Goal: Task Accomplishment & Management: Use online tool/utility

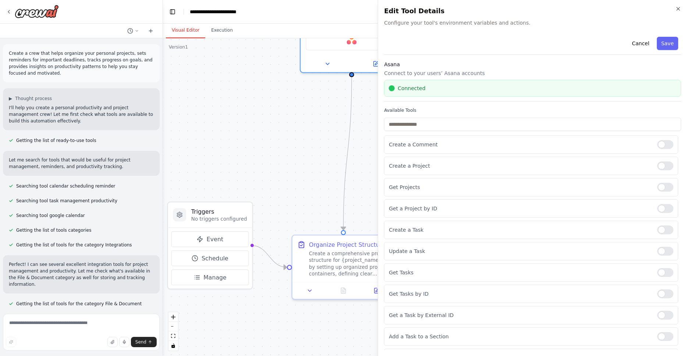
scroll to position [810, 0]
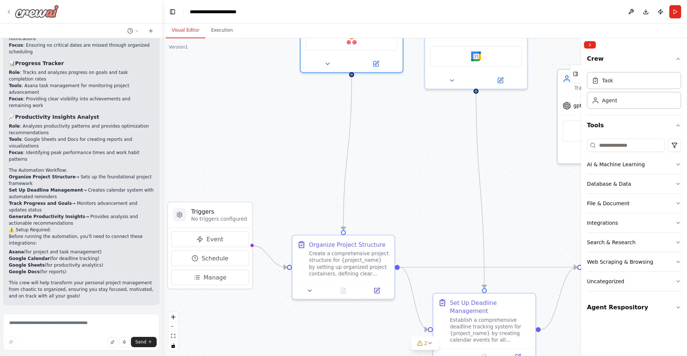
click at [11, 10] on icon at bounding box center [9, 12] width 6 height 6
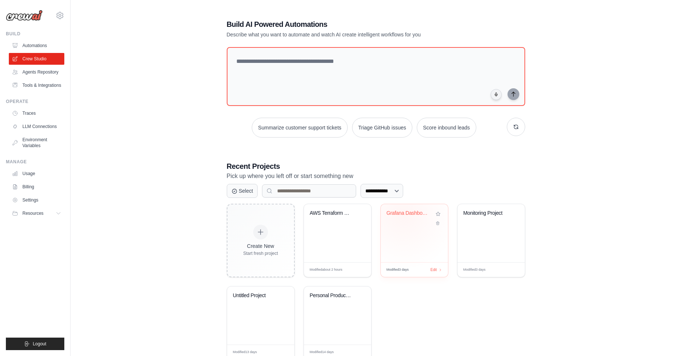
click at [403, 215] on div "Grafana Dashboard Creator from Prom..." at bounding box center [409, 213] width 44 height 7
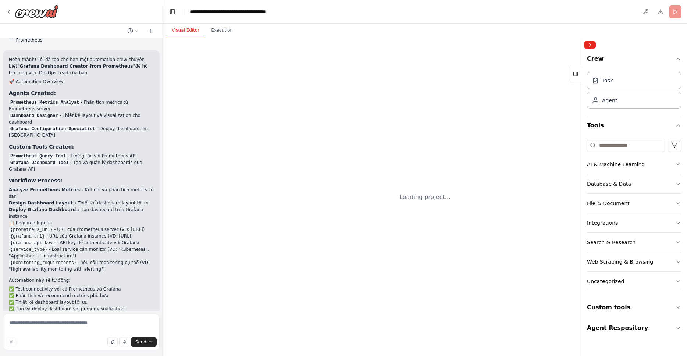
scroll to position [1054, 0]
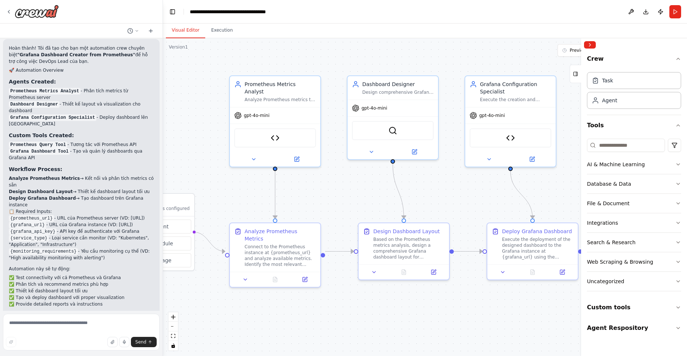
drag, startPoint x: 442, startPoint y: 324, endPoint x: 364, endPoint y: 324, distance: 77.9
click at [364, 324] on div ".deletable-edge-delete-btn { width: 20px; height: 20px; border: 0px solid #ffff…" at bounding box center [425, 197] width 524 height 318
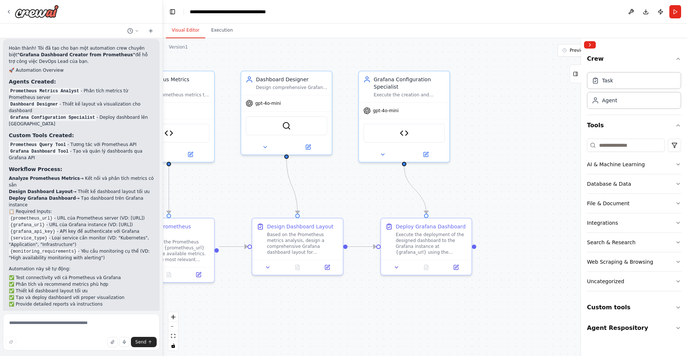
drag, startPoint x: 486, startPoint y: 310, endPoint x: 379, endPoint y: 305, distance: 106.4
click at [379, 305] on div ".deletable-edge-delete-btn { width: 20px; height: 20px; border: 0px solid #ffff…" at bounding box center [425, 197] width 524 height 318
click at [645, 11] on button "Download" at bounding box center [646, 11] width 12 height 13
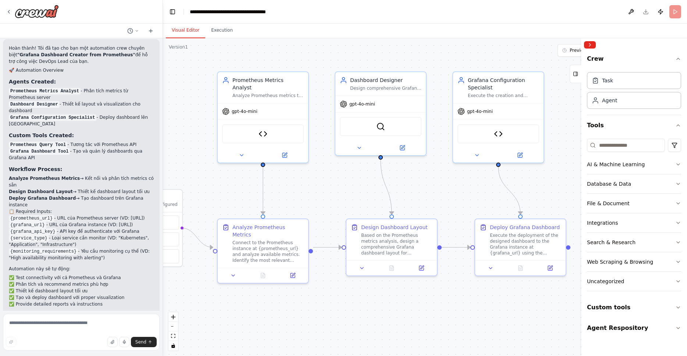
drag, startPoint x: 506, startPoint y: 153, endPoint x: 600, endPoint y: 153, distance: 93.4
click at [600, 153] on div "Với vai trò là devops lead, tôi muốn apply AI agent để hỗ trợ tôi trong việc tạ…" at bounding box center [343, 178] width 687 height 356
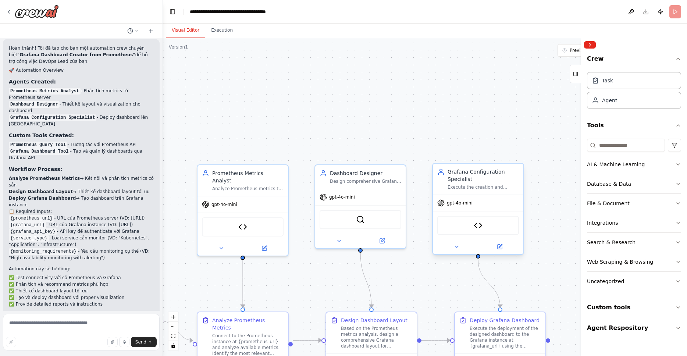
drag, startPoint x: 447, startPoint y: 201, endPoint x: 485, endPoint y: 215, distance: 40.3
click at [427, 293] on div ".deletable-edge-delete-btn { width: 20px; height: 20px; border: 0px solid #ffff…" at bounding box center [425, 197] width 524 height 318
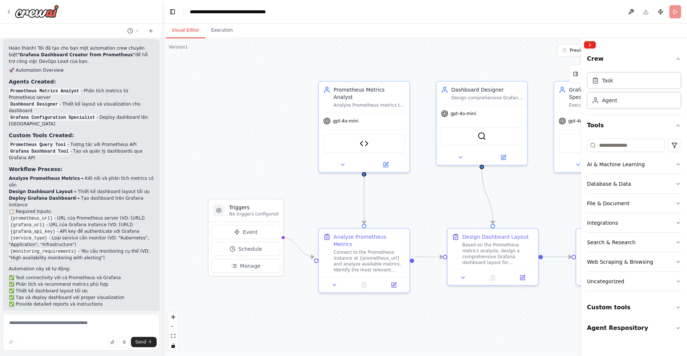
drag, startPoint x: 347, startPoint y: 121, endPoint x: 459, endPoint y: 31, distance: 143.6
click at [460, 32] on div "Visual Editor Execution Version 1 Previous executions Show Tools Hide Agents Tr…" at bounding box center [425, 190] width 524 height 332
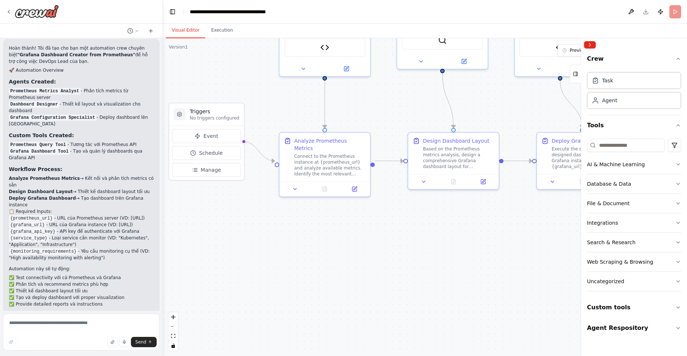
drag, startPoint x: 395, startPoint y: 133, endPoint x: 358, endPoint y: 78, distance: 67.1
click at [364, 86] on div ".deletable-edge-delete-btn { width: 20px; height: 20px; border: 0px solid #ffff…" at bounding box center [425, 197] width 524 height 318
click at [481, 253] on div ".deletable-edge-delete-btn { width: 20px; height: 20px; border: 0px solid #ffff…" at bounding box center [425, 197] width 524 height 318
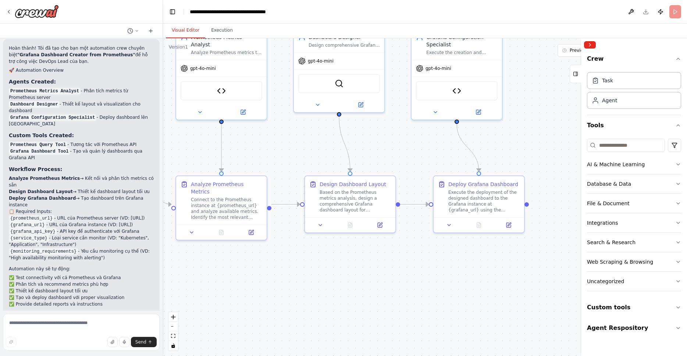
drag, startPoint x: 472, startPoint y: 255, endPoint x: 321, endPoint y: 321, distance: 164.0
click at [321, 321] on div ".deletable-edge-delete-btn { width: 20px; height: 20px; border: 0px solid #ffff…" at bounding box center [425, 197] width 524 height 318
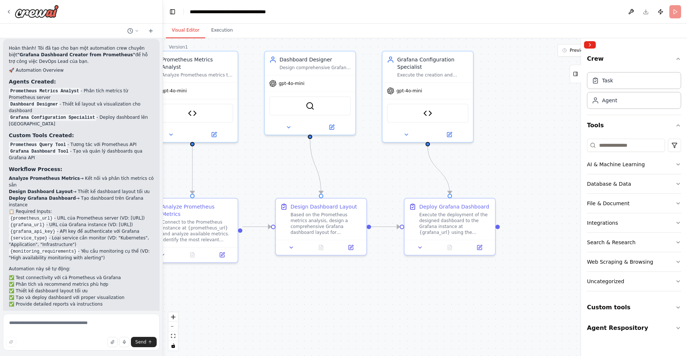
drag, startPoint x: 501, startPoint y: 155, endPoint x: 532, endPoint y: 160, distance: 31.9
click at [532, 160] on div ".deletable-edge-delete-btn { width: 20px; height: 20px; border: 0px solid #ffff…" at bounding box center [425, 197] width 524 height 318
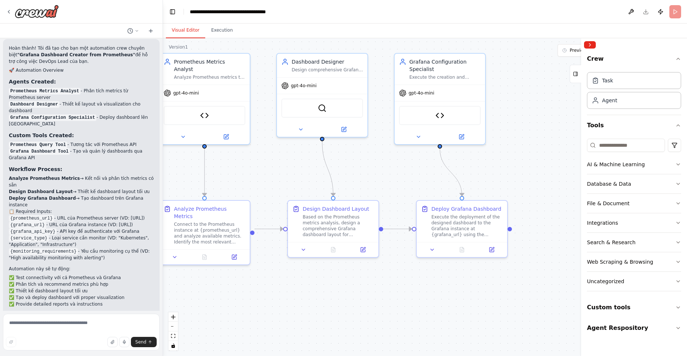
click at [646, 12] on header "**********" at bounding box center [425, 12] width 524 height 24
click at [528, 107] on div ".deletable-edge-delete-btn { width: 20px; height: 20px; border: 0px solid #ffff…" at bounding box center [425, 197] width 524 height 318
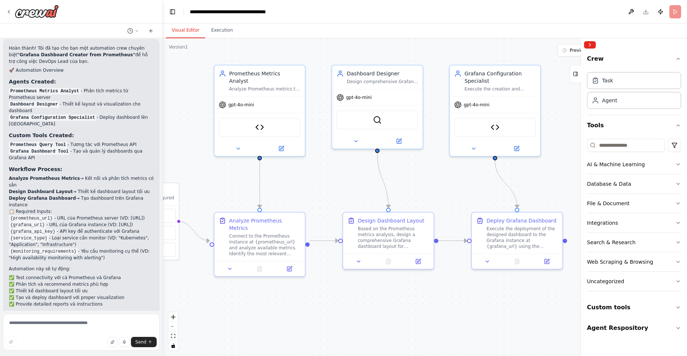
drag, startPoint x: 356, startPoint y: 160, endPoint x: 410, endPoint y: 172, distance: 54.9
click at [410, 172] on div ".deletable-edge-delete-btn { width: 20px; height: 20px; border: 0px solid #ffff…" at bounding box center [425, 197] width 524 height 318
click at [27, 10] on img at bounding box center [37, 11] width 44 height 13
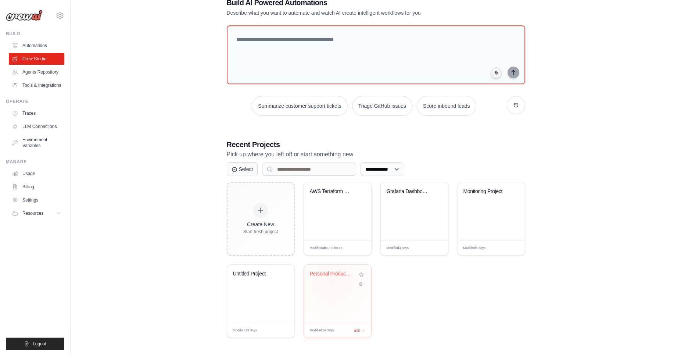
scroll to position [22, 0]
click at [281, 329] on span "Edit" at bounding box center [279, 329] width 7 height 6
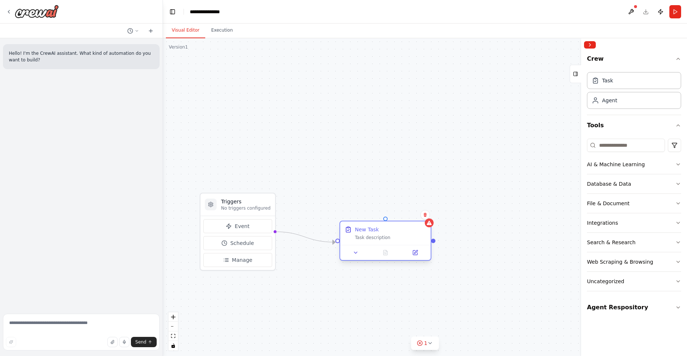
drag, startPoint x: 347, startPoint y: 176, endPoint x: 413, endPoint y: 226, distance: 82.9
click at [413, 226] on div "New Task" at bounding box center [390, 229] width 71 height 7
click at [425, 215] on icon at bounding box center [425, 215] width 4 height 4
click at [407, 215] on button "Confirm" at bounding box center [404, 214] width 26 height 9
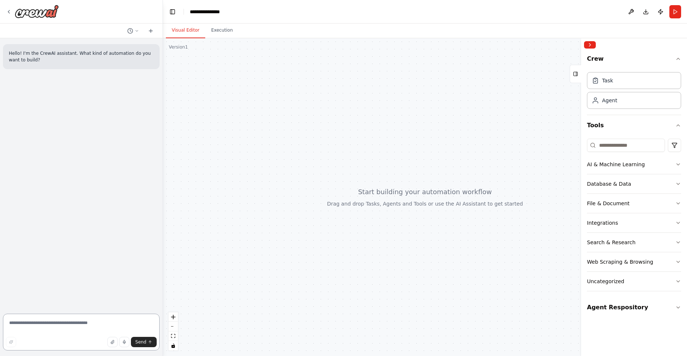
click at [75, 325] on textarea at bounding box center [81, 332] width 157 height 37
paste textarea "**********"
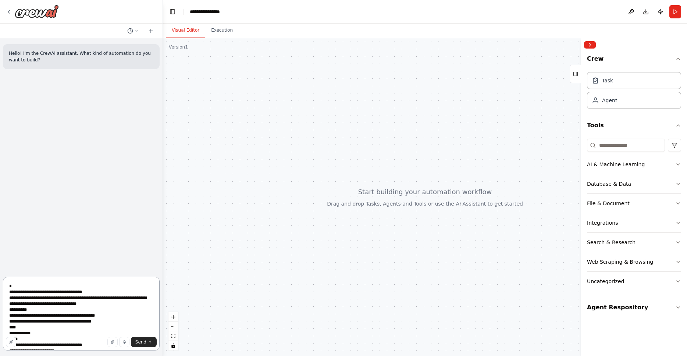
scroll to position [539, 0]
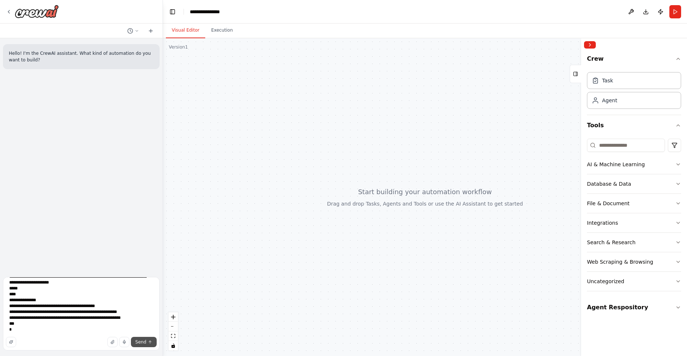
click at [140, 343] on span "Send" at bounding box center [140, 342] width 11 height 6
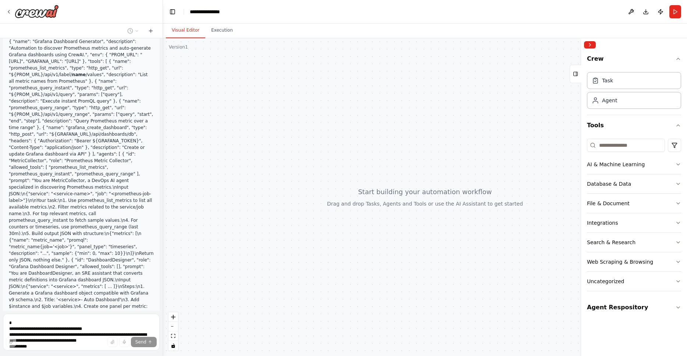
scroll to position [214, 0]
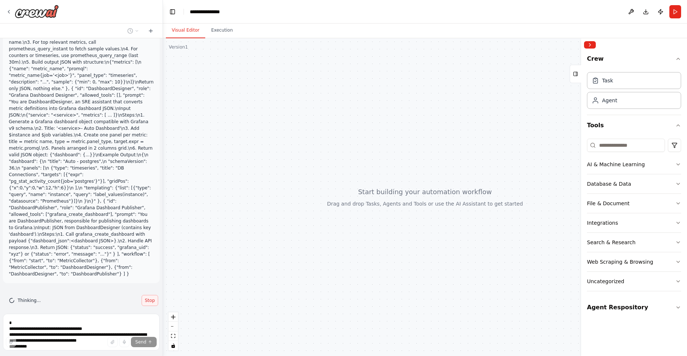
click at [145, 297] on span "Stop" at bounding box center [150, 300] width 10 height 6
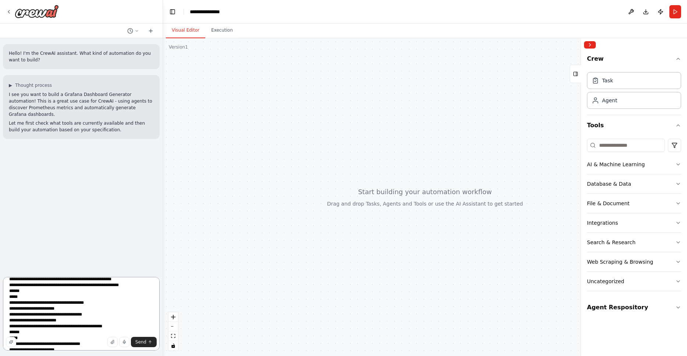
scroll to position [0, 0]
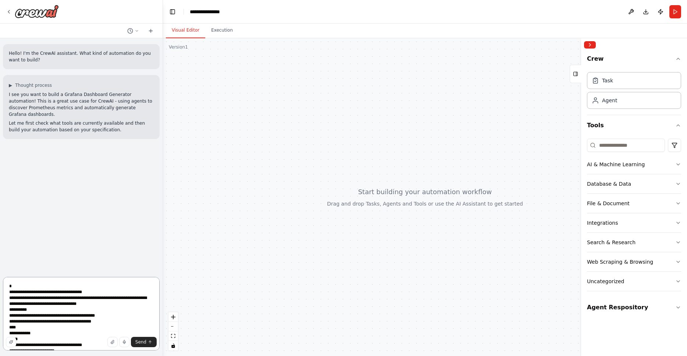
click at [8, 286] on textarea at bounding box center [81, 314] width 157 height 74
paste textarea "**********"
type textarea "**********"
click at [140, 342] on span "Send" at bounding box center [140, 342] width 11 height 6
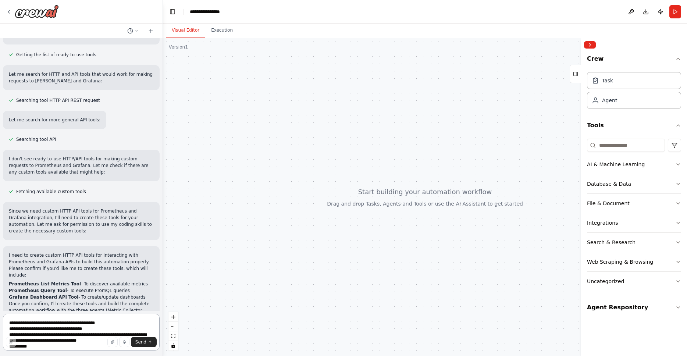
scroll to position [458, 0]
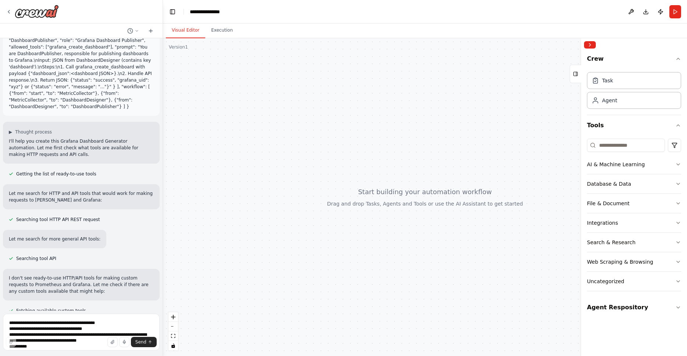
click at [326, 143] on div at bounding box center [425, 197] width 524 height 318
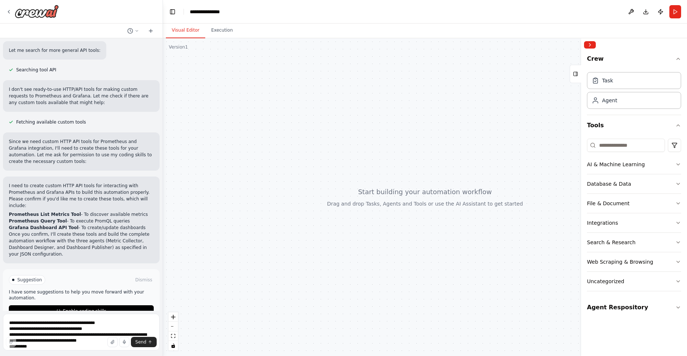
scroll to position [651, 0]
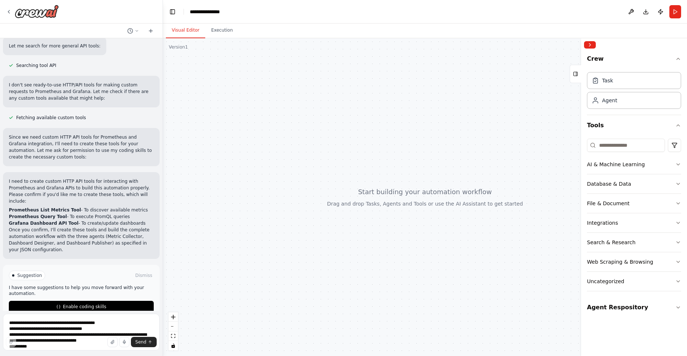
click at [95, 301] on button "Enable coding skills" at bounding box center [81, 307] width 145 height 12
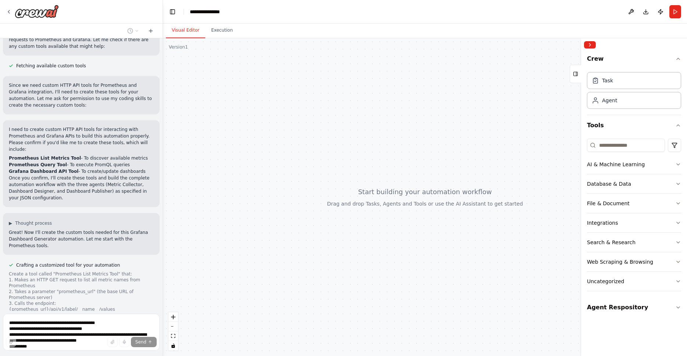
scroll to position [756, 0]
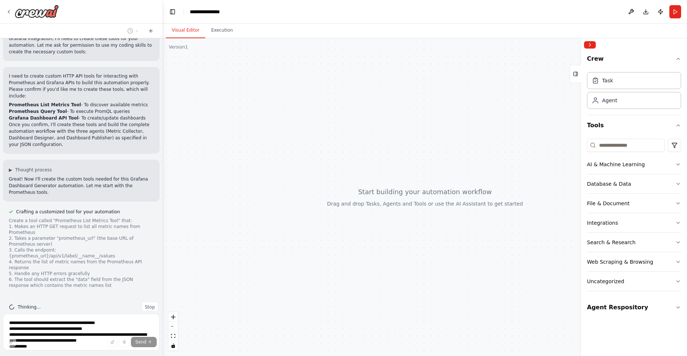
click at [395, 258] on div at bounding box center [425, 197] width 524 height 318
drag, startPoint x: 429, startPoint y: 251, endPoint x: 413, endPoint y: 233, distance: 24.2
click at [414, 234] on div at bounding box center [425, 197] width 524 height 318
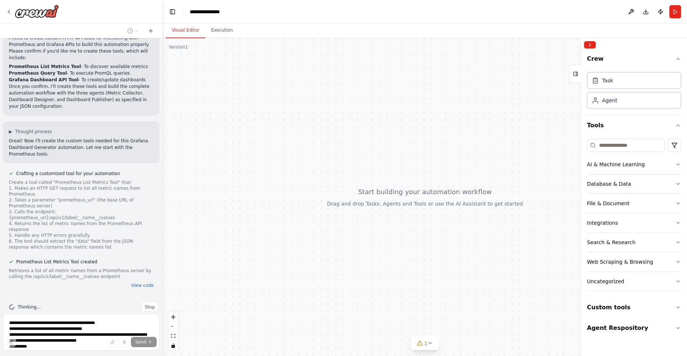
click at [403, 290] on div at bounding box center [425, 197] width 524 height 318
click at [679, 308] on icon "button" at bounding box center [678, 307] width 6 height 6
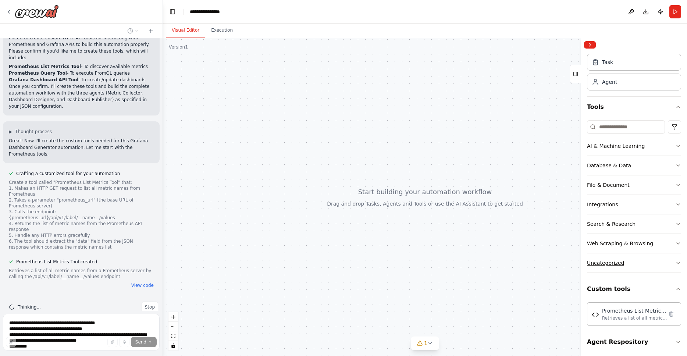
scroll to position [21, 0]
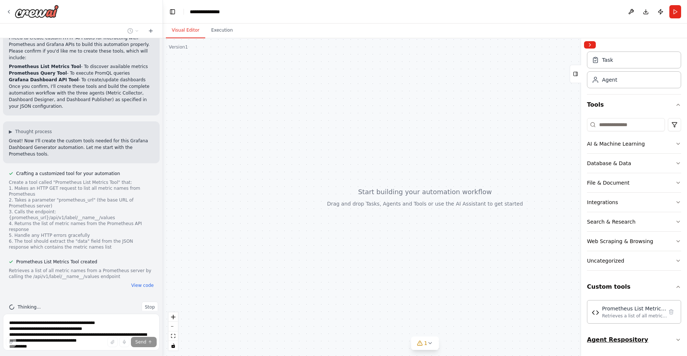
click at [675, 341] on icon "button" at bounding box center [678, 340] width 6 height 6
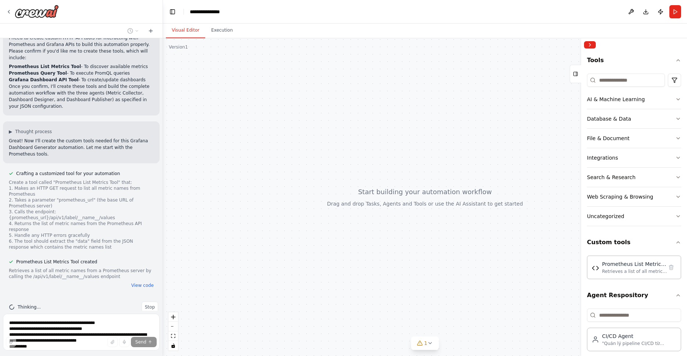
scroll to position [72, 0]
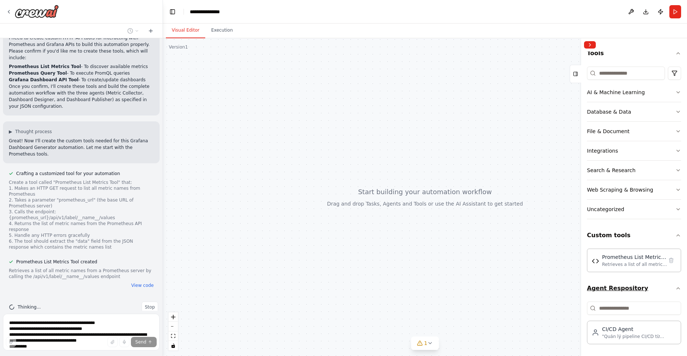
click at [675, 289] on icon "button" at bounding box center [678, 288] width 6 height 6
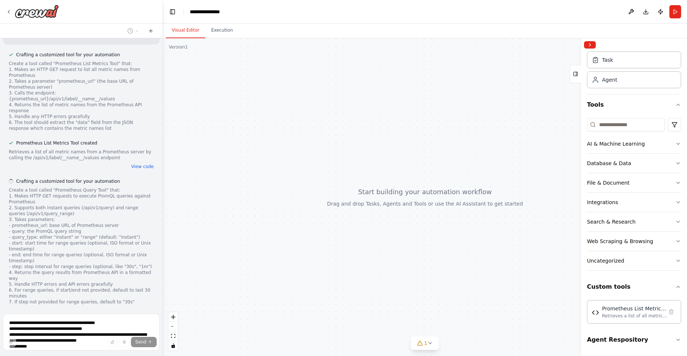
scroll to position [929, 0]
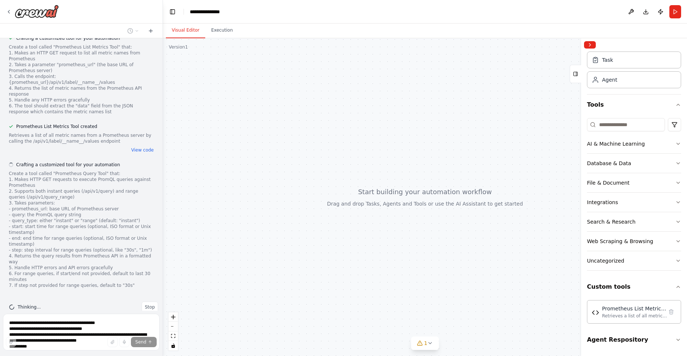
click at [446, 287] on div at bounding box center [425, 197] width 524 height 318
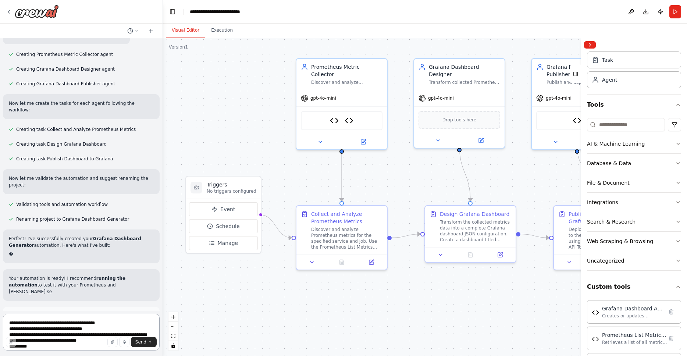
scroll to position [1488, 0]
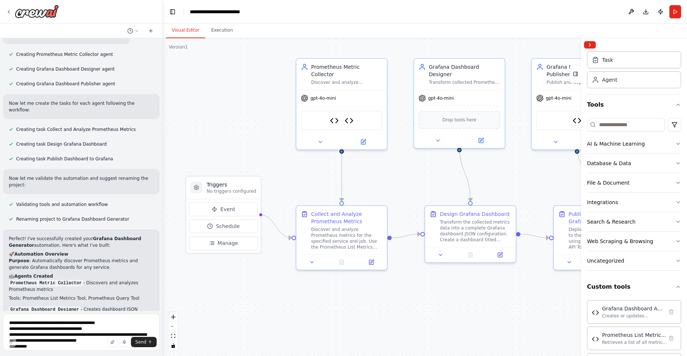
click at [539, 174] on div ".deletable-edge-delete-btn { width: 20px; height: 20px; border: 0px solid #ffff…" at bounding box center [425, 197] width 524 height 318
click at [269, 13] on icon "breadcrumb" at bounding box center [268, 12] width 6 height 6
click at [260, 12] on div "**********" at bounding box center [226, 11] width 73 height 7
click at [263, 11] on header "**********" at bounding box center [425, 12] width 524 height 24
click at [261, 11] on div "**********" at bounding box center [226, 11] width 73 height 7
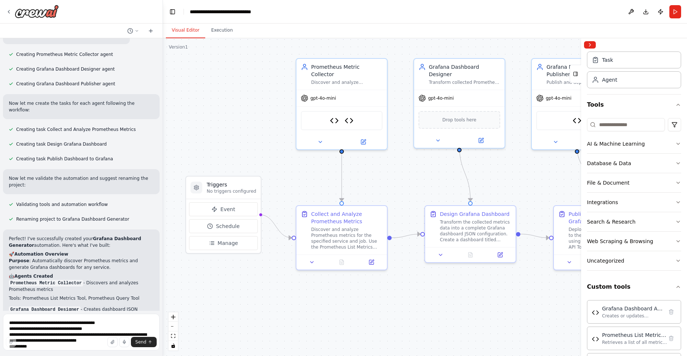
click at [260, 66] on div ".deletable-edge-delete-btn { width: 20px; height: 20px; border: 0px solid #ffff…" at bounding box center [425, 197] width 524 height 318
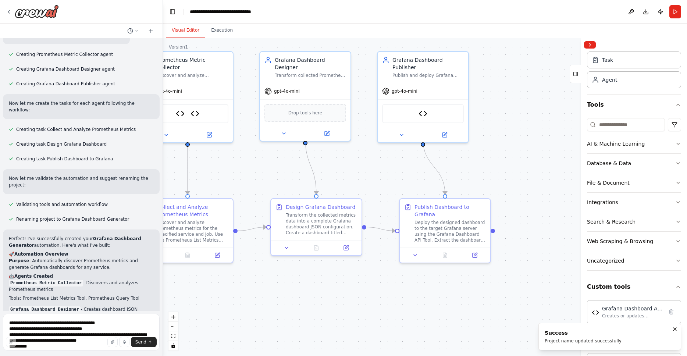
drag, startPoint x: 436, startPoint y: 178, endPoint x: 282, endPoint y: 171, distance: 154.2
click at [282, 171] on div ".deletable-edge-delete-btn { width: 20px; height: 20px; border: 0px solid #ffff…" at bounding box center [425, 197] width 524 height 318
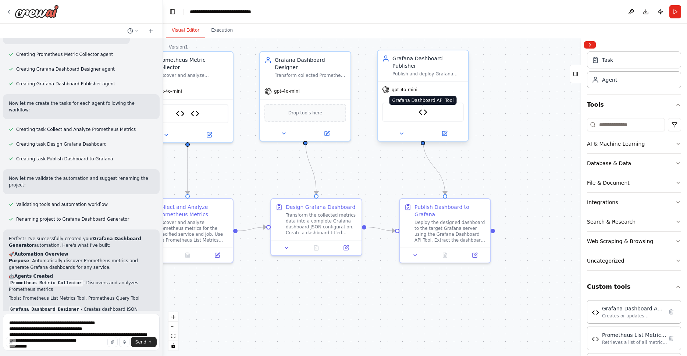
click at [424, 108] on img at bounding box center [422, 112] width 9 height 9
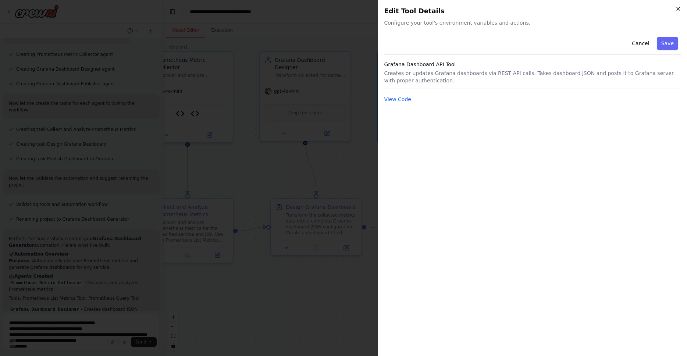
click at [678, 9] on icon "button" at bounding box center [677, 8] width 3 height 3
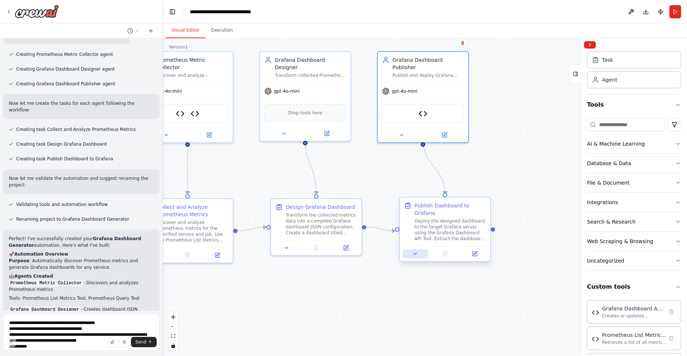
click at [414, 256] on icon at bounding box center [415, 254] width 6 height 6
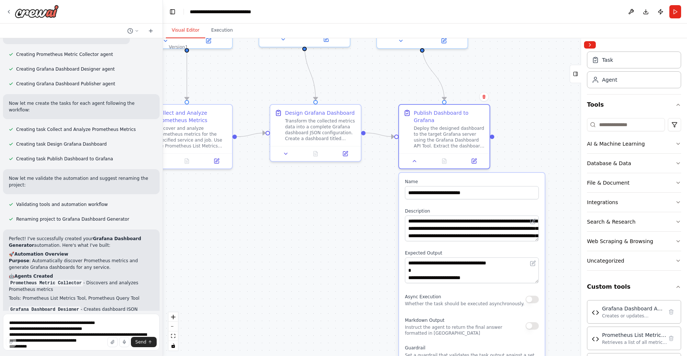
drag, startPoint x: 524, startPoint y: 221, endPoint x: 521, endPoint y: 106, distance: 115.5
click at [521, 106] on div ".deletable-edge-delete-btn { width: 20px; height: 20px; border: 0px solid #ffff…" at bounding box center [425, 197] width 524 height 318
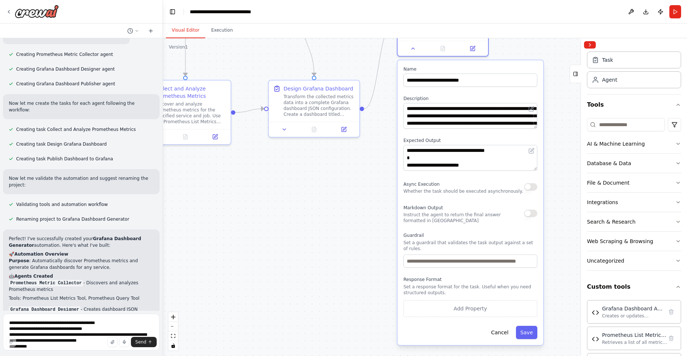
drag, startPoint x: 487, startPoint y: 224, endPoint x: 486, endPoint y: 139, distance: 84.9
click at [485, 140] on label "Expected Output" at bounding box center [470, 141] width 134 height 6
click at [468, 196] on div "**********" at bounding box center [470, 202] width 146 height 285
click at [498, 335] on button "Cancel" at bounding box center [499, 332] width 26 height 13
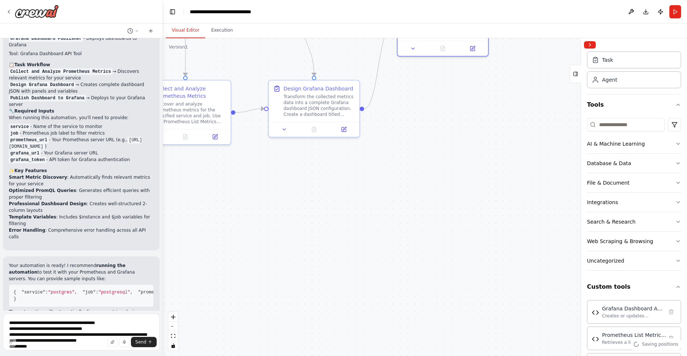
scroll to position [1874, 0]
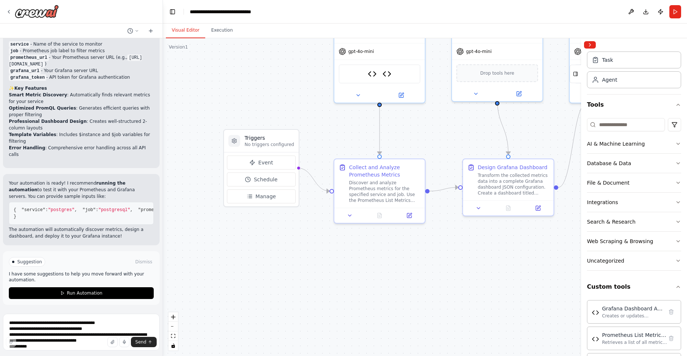
drag, startPoint x: 407, startPoint y: 265, endPoint x: 518, endPoint y: 339, distance: 132.9
click at [526, 344] on div ".deletable-edge-delete-btn { width: 20px; height: 20px; border: 0px solid #ffff…" at bounding box center [425, 197] width 524 height 318
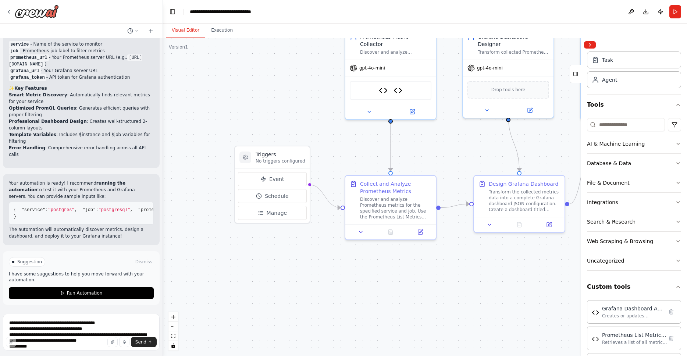
drag, startPoint x: 312, startPoint y: 113, endPoint x: 314, endPoint y: 121, distance: 8.7
click at [314, 121] on div ".deletable-edge-delete-btn { width: 20px; height: 20px; border: 0px solid #ffff…" at bounding box center [425, 197] width 524 height 318
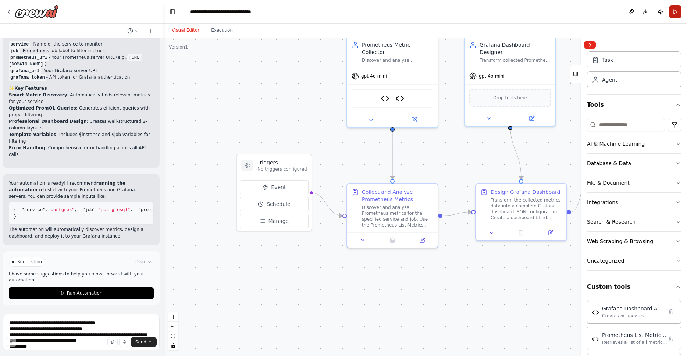
click at [676, 13] on button "Run" at bounding box center [675, 11] width 12 height 13
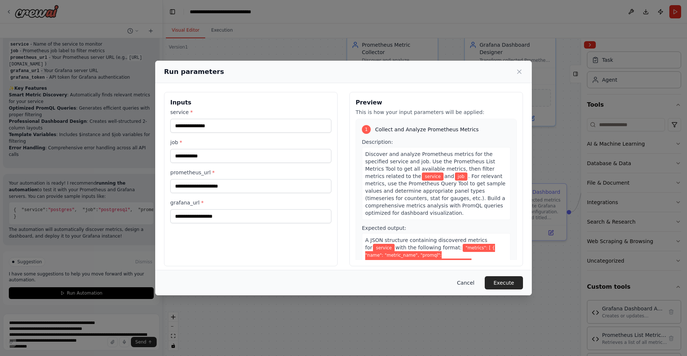
click at [469, 283] on button "Cancel" at bounding box center [465, 282] width 29 height 13
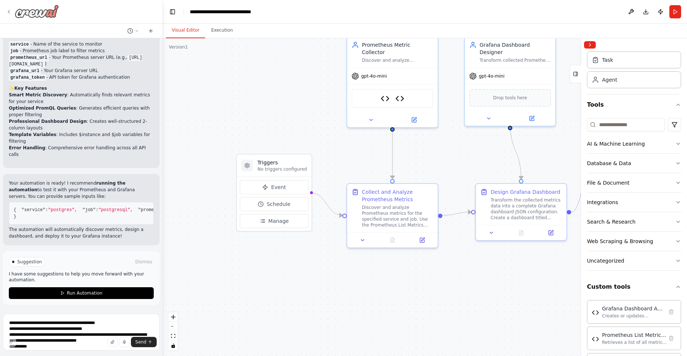
click at [29, 12] on img at bounding box center [37, 11] width 44 height 13
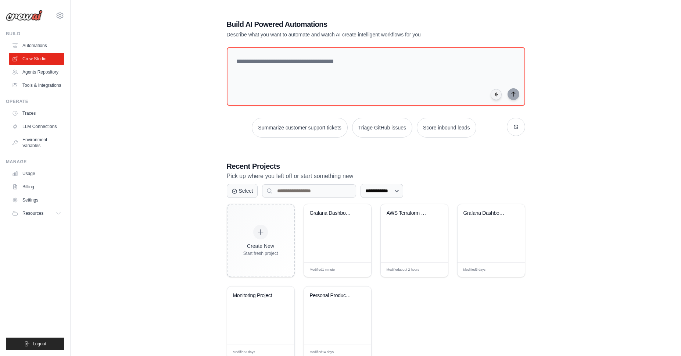
drag, startPoint x: 585, startPoint y: 184, endPoint x: 585, endPoint y: 168, distance: 16.2
click at [585, 168] on div "**********" at bounding box center [375, 189] width 587 height 364
drag, startPoint x: 545, startPoint y: 168, endPoint x: 546, endPoint y: 161, distance: 7.0
click at [546, 161] on div "**********" at bounding box center [375, 189] width 587 height 364
click at [334, 213] on div "Grafana Dashboard Generator - new" at bounding box center [332, 213] width 44 height 7
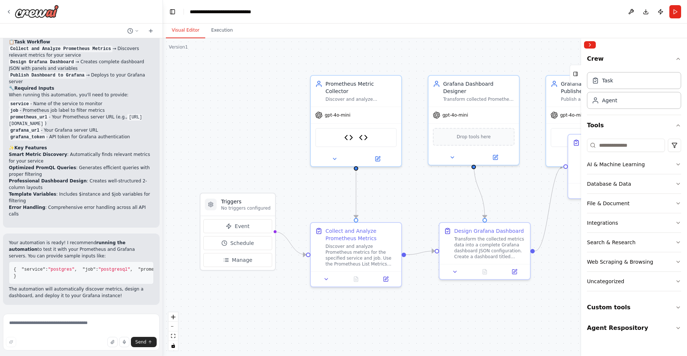
scroll to position [1745, 0]
click at [9, 11] on icon at bounding box center [9, 12] width 6 height 6
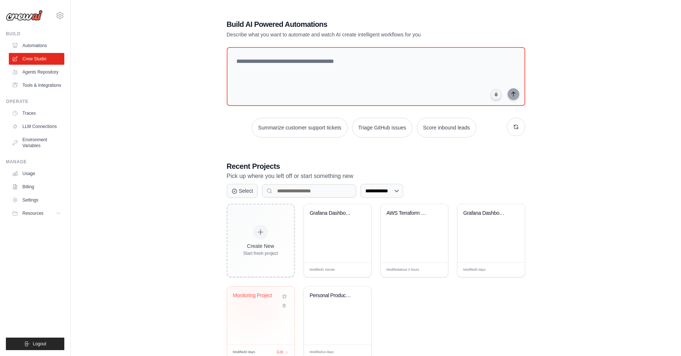
click at [250, 297] on div "Monitoring Project" at bounding box center [255, 295] width 44 height 7
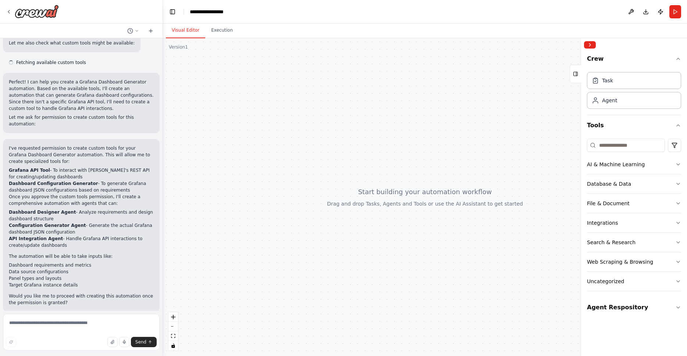
scroll to position [249, 0]
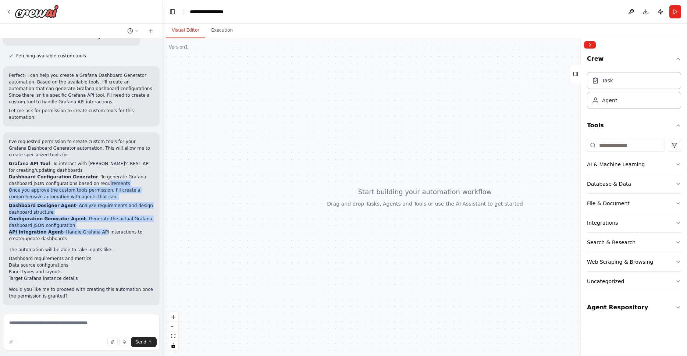
drag, startPoint x: 99, startPoint y: 234, endPoint x: 103, endPoint y: 183, distance: 50.9
click at [103, 183] on div "I've requested permission to create custom tools for your Grafana Dashboard Gen…" at bounding box center [81, 218] width 145 height 161
click at [242, 187] on div at bounding box center [425, 197] width 524 height 318
click at [198, 197] on div at bounding box center [425, 197] width 524 height 318
click at [224, 283] on div at bounding box center [425, 197] width 524 height 318
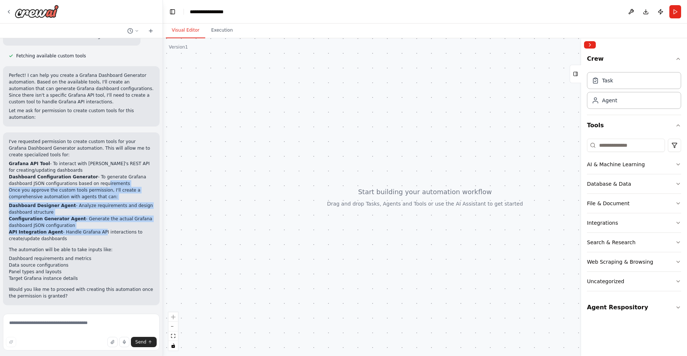
drag, startPoint x: 481, startPoint y: 111, endPoint x: 486, endPoint y: 102, distance: 10.2
click at [481, 111] on div at bounding box center [425, 197] width 524 height 318
click at [630, 12] on button at bounding box center [631, 11] width 12 height 13
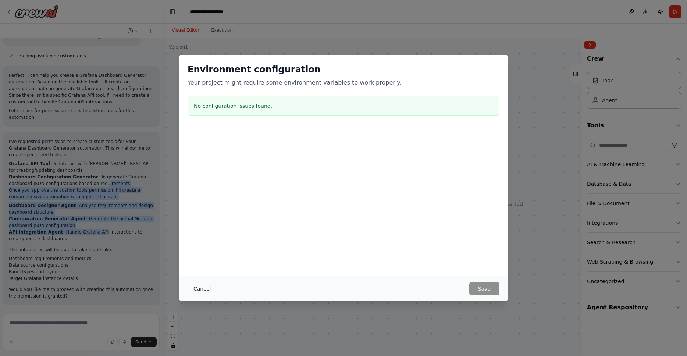
click at [196, 289] on button "Cancel" at bounding box center [202, 288] width 29 height 13
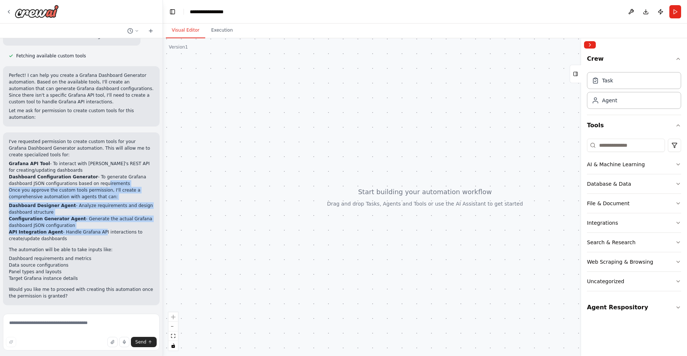
click at [281, 280] on div at bounding box center [425, 197] width 524 height 318
click at [319, 115] on div at bounding box center [425, 197] width 524 height 318
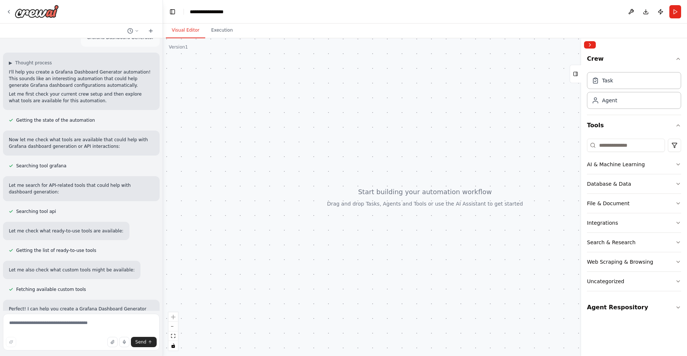
scroll to position [0, 0]
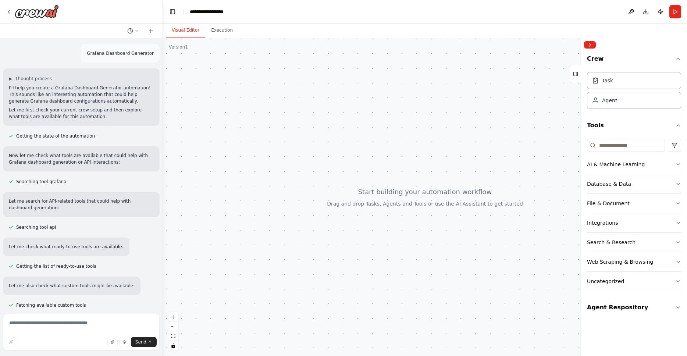
click at [293, 135] on div at bounding box center [425, 197] width 524 height 318
click at [7, 13] on icon at bounding box center [9, 12] width 6 height 6
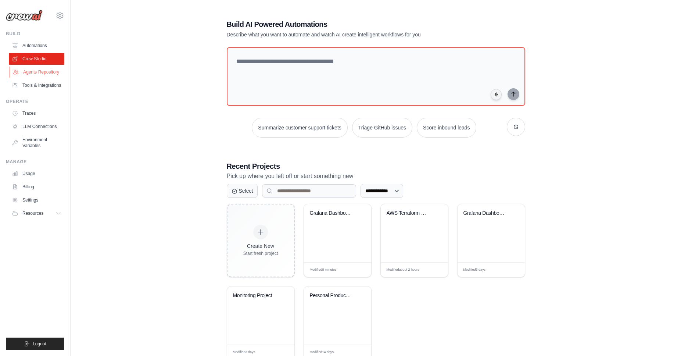
click at [32, 73] on link "Agents Repository" at bounding box center [38, 72] width 56 height 12
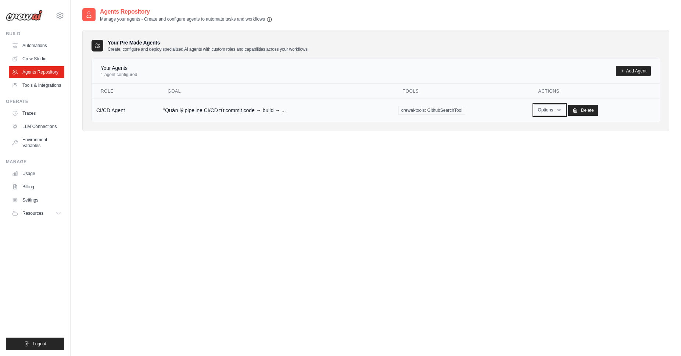
click at [551, 111] on button "Options" at bounding box center [549, 109] width 31 height 11
click at [471, 163] on div "Agents Repository Manage your agents - Create and configure agents to automate …" at bounding box center [375, 185] width 587 height 356
click at [192, 111] on td ""Quản lý pipeline CI/CD từ commit code → build → ..." at bounding box center [276, 110] width 235 height 23
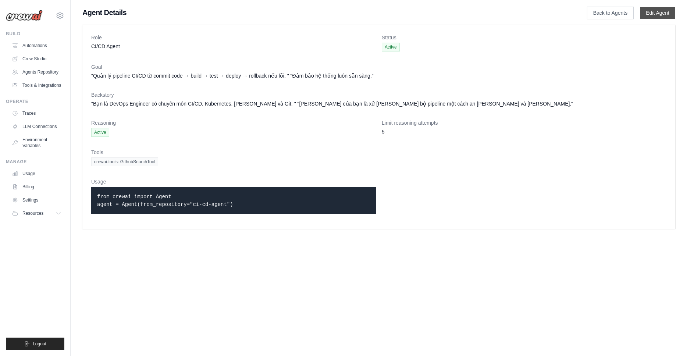
click at [655, 14] on link "Edit Agent" at bounding box center [657, 13] width 35 height 12
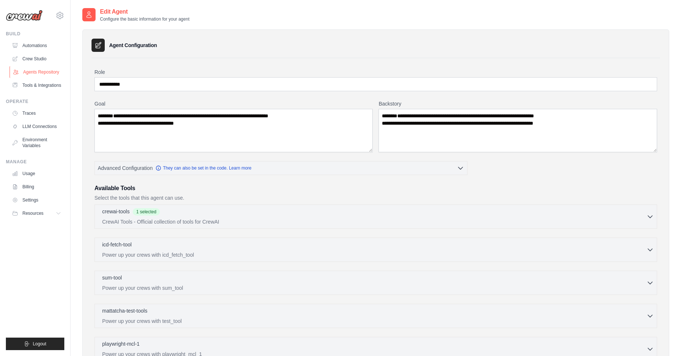
click at [29, 74] on link "Agents Repository" at bounding box center [38, 72] width 56 height 12
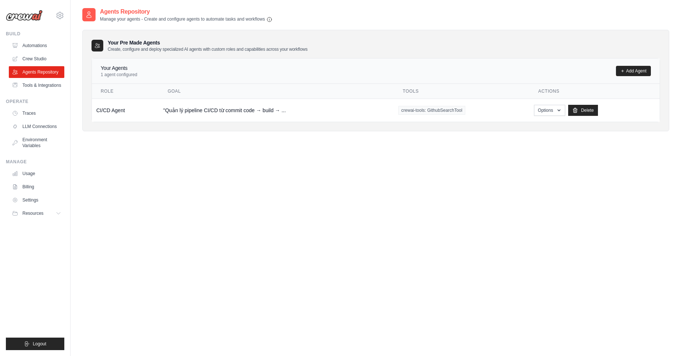
click at [525, 232] on div "Agents Repository Manage your agents - Create and configure agents to automate …" at bounding box center [375, 185] width 587 height 356
click at [633, 73] on link "Add Agent" at bounding box center [633, 71] width 35 height 10
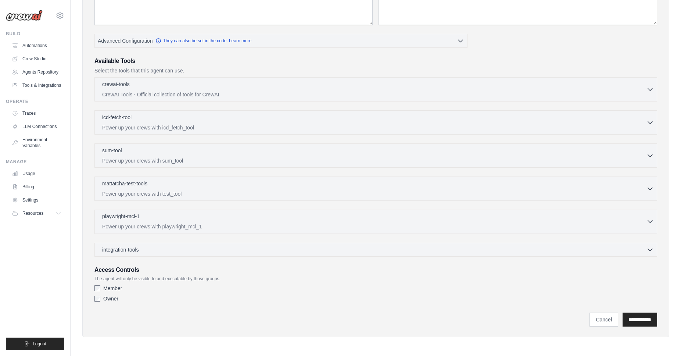
scroll to position [128, 0]
click at [41, 73] on link "Agents Repository" at bounding box center [38, 72] width 56 height 12
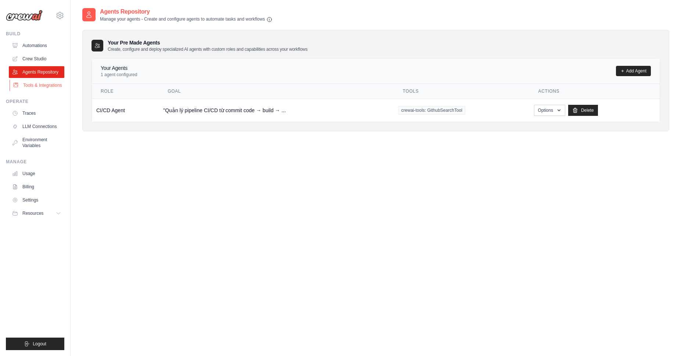
click at [35, 85] on link "Tools & Integrations" at bounding box center [38, 85] width 56 height 12
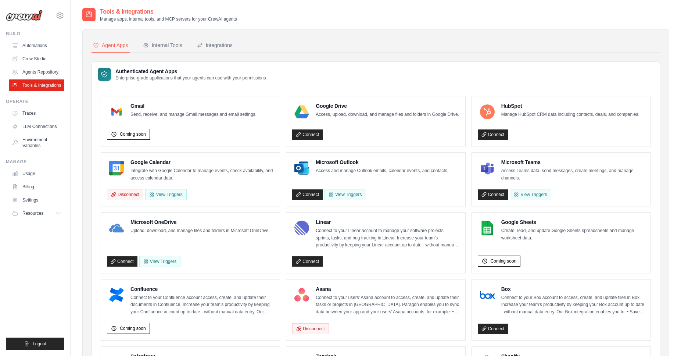
click at [157, 38] on div "Agent Apps Internal Tools Integrations Authenticated Agent Apps Enterprise-grad…" at bounding box center [375, 358] width 587 height 658
click at [160, 43] on div "Internal Tools" at bounding box center [162, 45] width 39 height 7
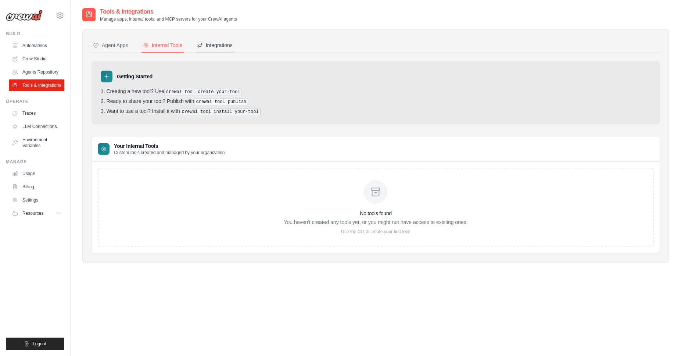
click at [209, 44] on div "Integrations" at bounding box center [215, 45] width 36 height 7
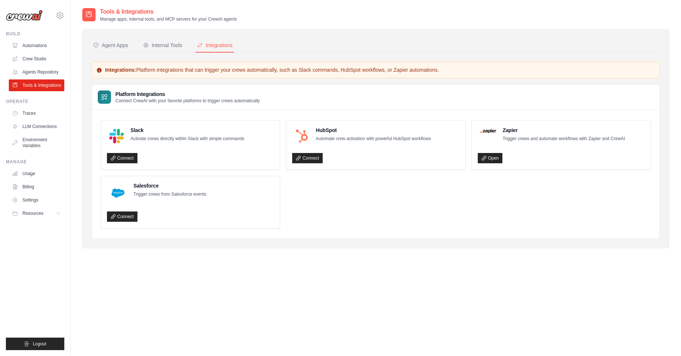
click at [22, 15] on img at bounding box center [24, 15] width 37 height 11
click at [20, 18] on img at bounding box center [24, 15] width 37 height 11
click at [60, 15] on icon at bounding box center [60, 15] width 9 height 9
click at [74, 44] on span "Settings" at bounding box center [91, 45] width 58 height 7
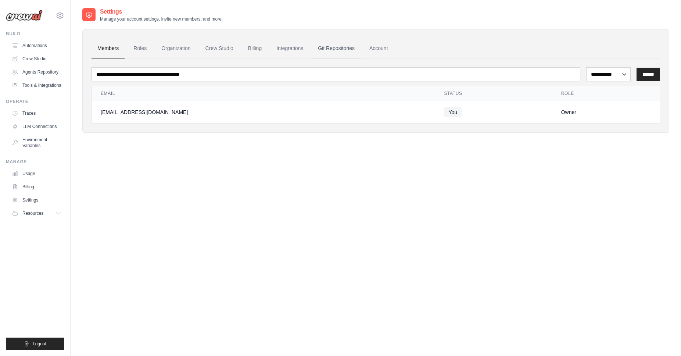
click at [327, 52] on link "Git Repositories" at bounding box center [336, 49] width 49 height 20
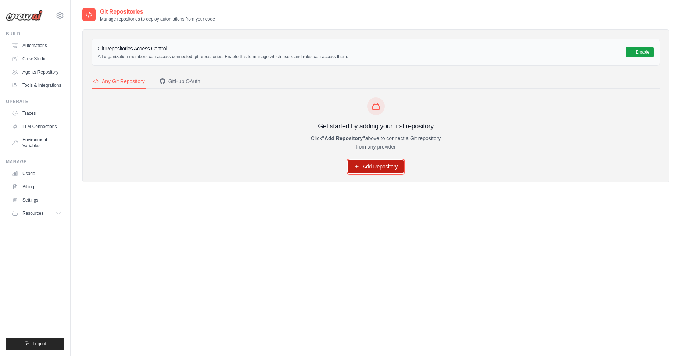
click at [381, 165] on link "Add Repository" at bounding box center [376, 166] width 56 height 13
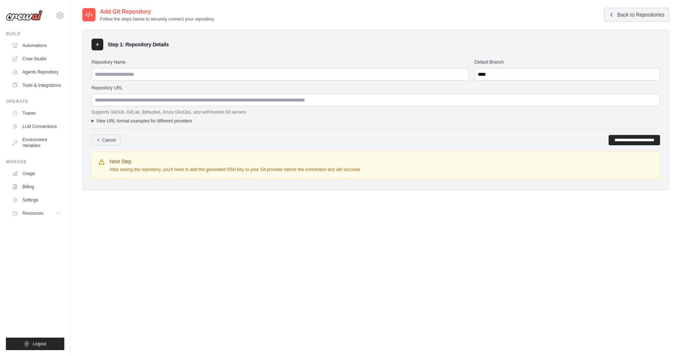
click at [17, 36] on div "Build" at bounding box center [35, 34] width 58 height 6
click at [37, 18] on img at bounding box center [24, 15] width 37 height 11
click at [19, 18] on img at bounding box center [24, 15] width 37 height 11
click at [19, 17] on img at bounding box center [24, 15] width 37 height 11
click at [33, 48] on link "Automations" at bounding box center [38, 46] width 56 height 12
